Goal: Information Seeking & Learning: Learn about a topic

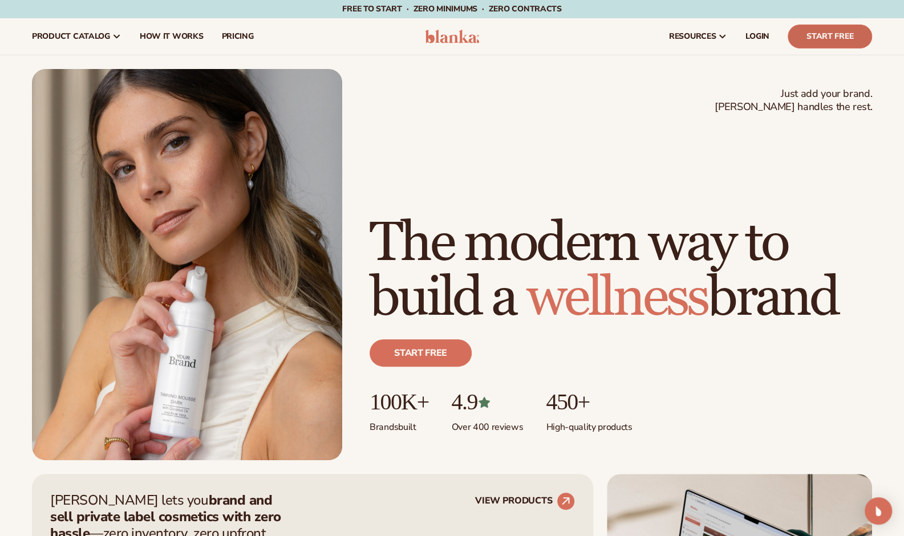
click at [828, 42] on link "Start Free" at bounding box center [830, 37] width 84 height 24
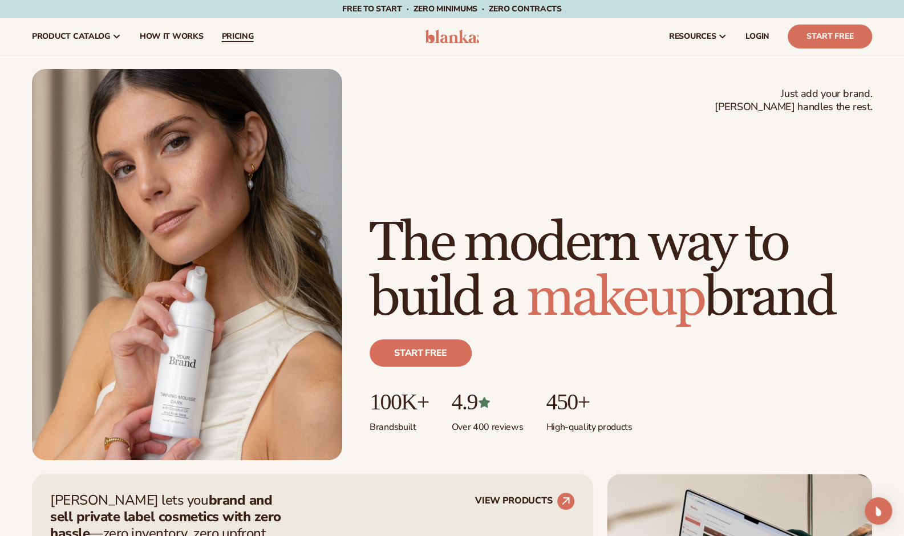
click at [225, 34] on span "pricing" at bounding box center [237, 36] width 32 height 9
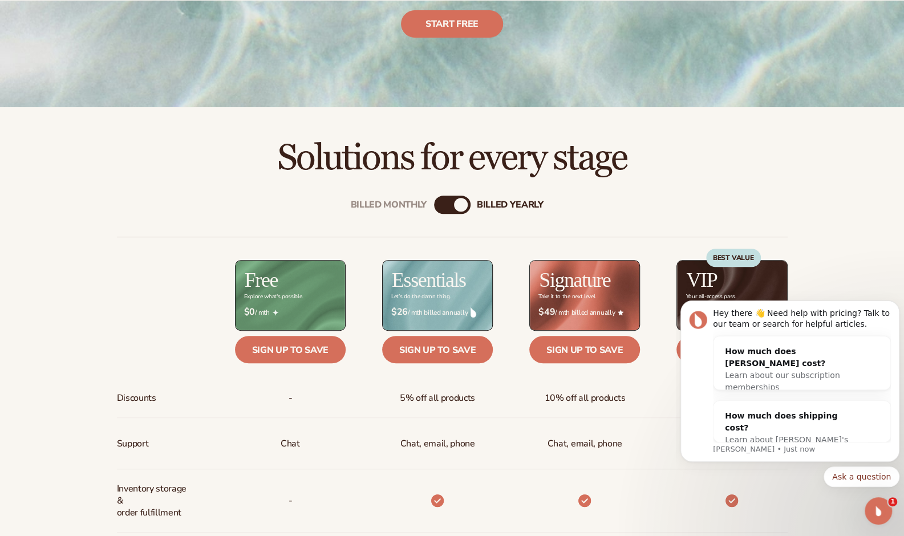
scroll to position [275, 0]
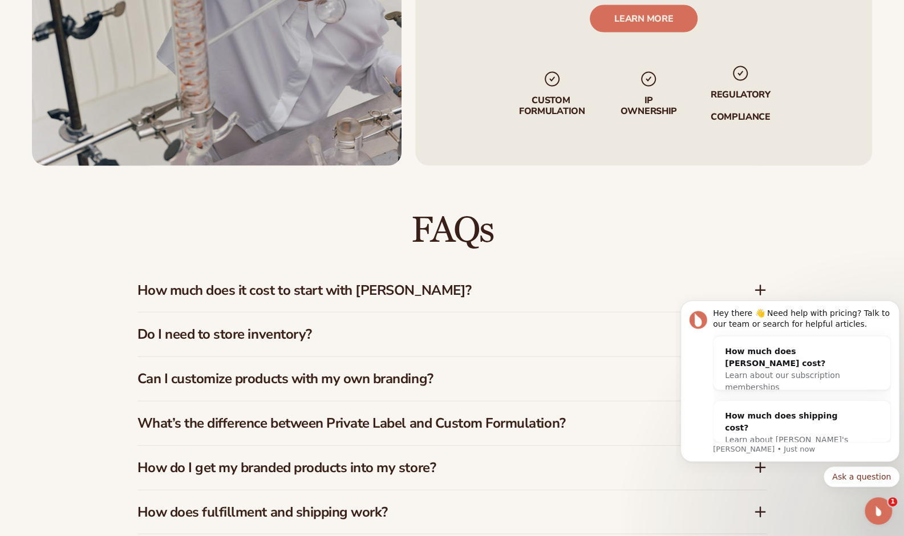
scroll to position [1590, 0]
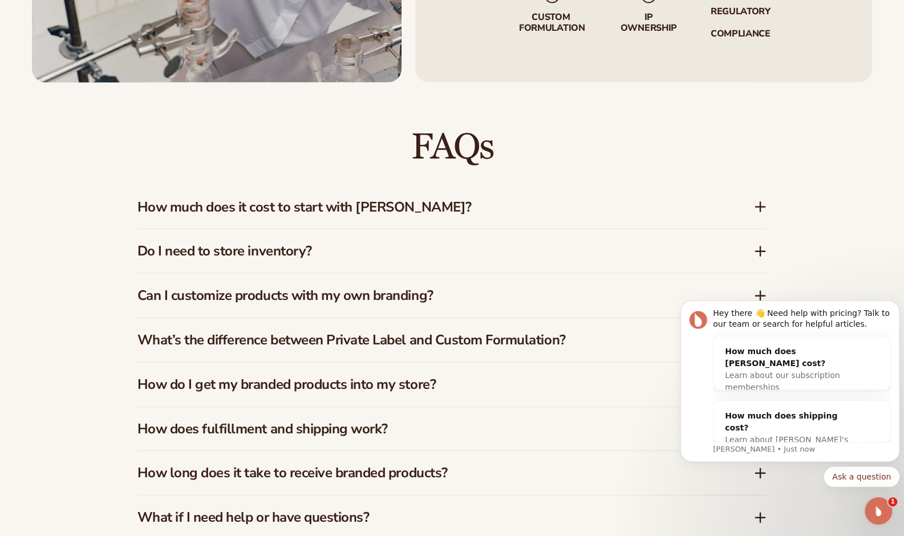
click at [666, 208] on h3 "How much does it cost to start with Blanka?" at bounding box center [429, 207] width 582 height 17
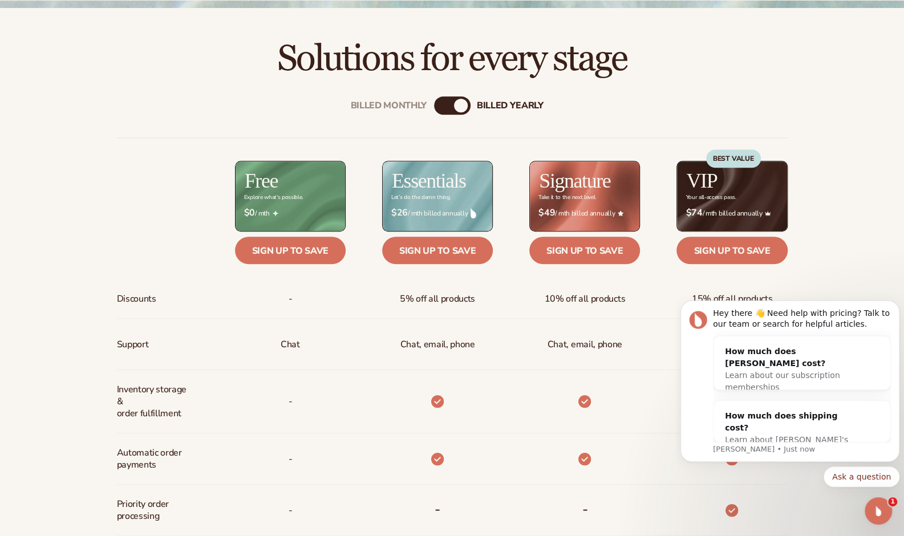
scroll to position [374, 0]
